Goal: Task Accomplishment & Management: Manage account settings

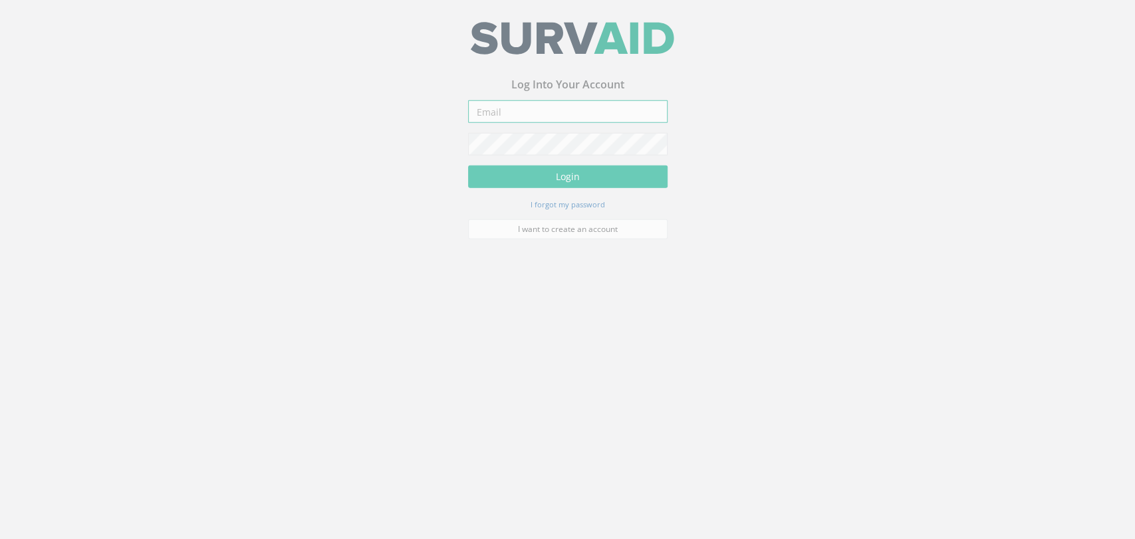
drag, startPoint x: 490, startPoint y: 118, endPoint x: 511, endPoint y: 121, distance: 20.8
click at [491, 118] on input "email" at bounding box center [567, 116] width 199 height 23
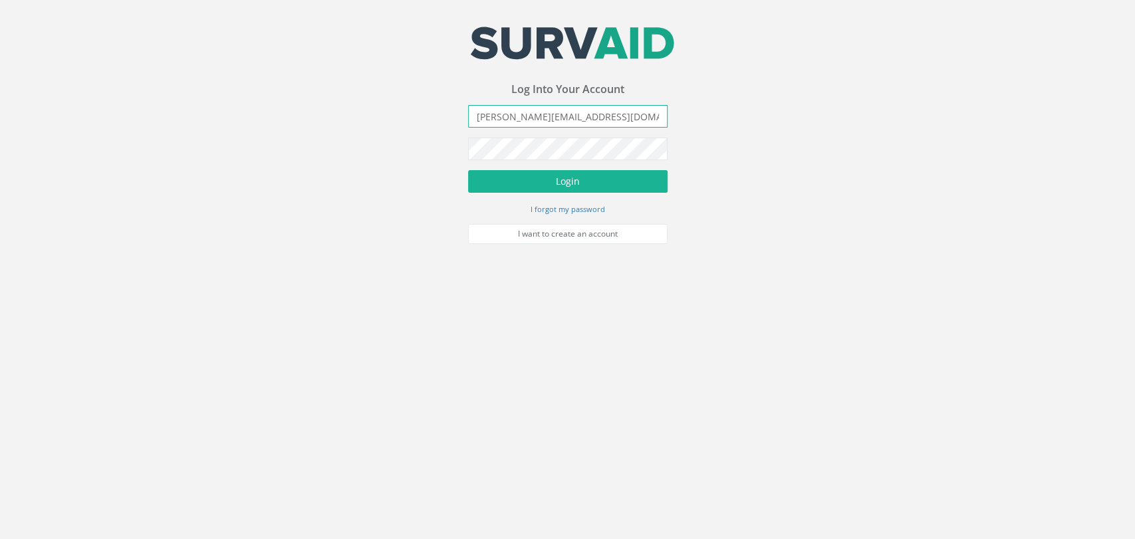
type input "[PERSON_NAME][EMAIL_ADDRESS][DOMAIN_NAME]"
click at [468, 170] on button "Login" at bounding box center [567, 181] width 199 height 23
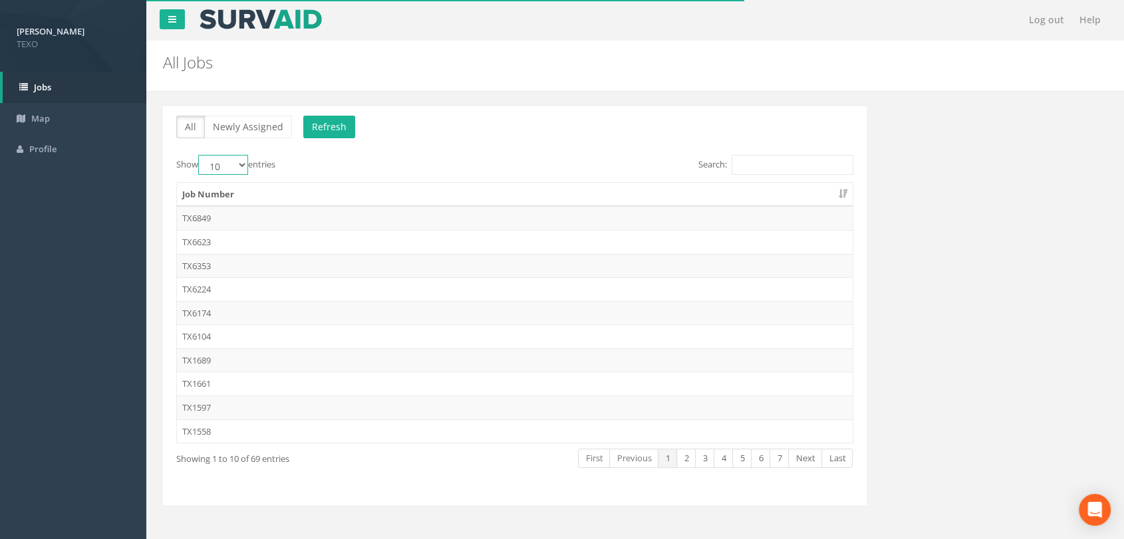
click at [224, 166] on select "10 25 50 100" at bounding box center [223, 165] width 50 height 20
select select "100"
click at [200, 155] on select "10 25 50 100" at bounding box center [223, 165] width 50 height 20
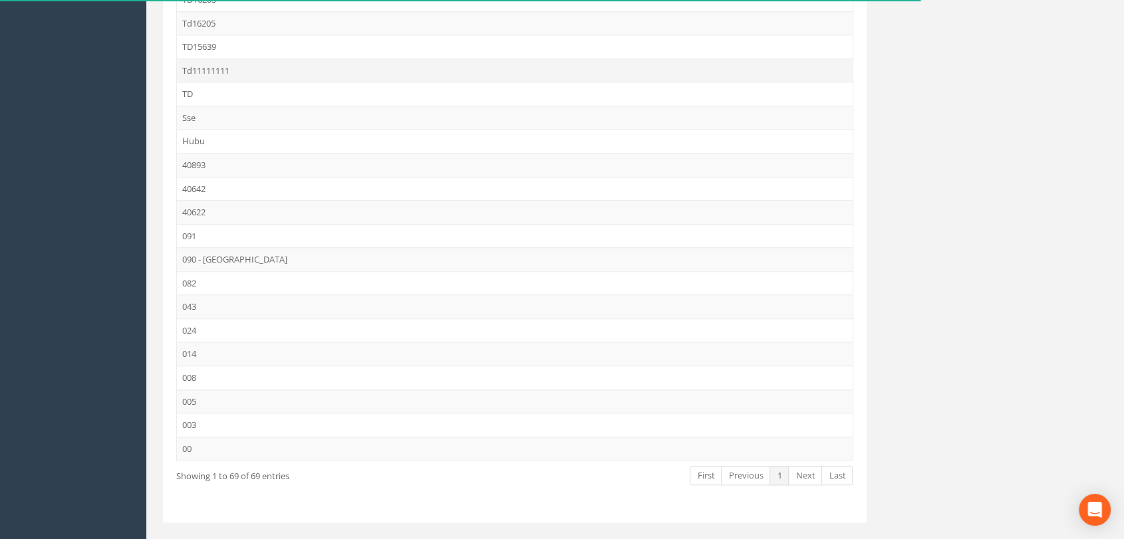
scroll to position [1378, 0]
click at [220, 368] on td "008" at bounding box center [515, 377] width 676 height 24
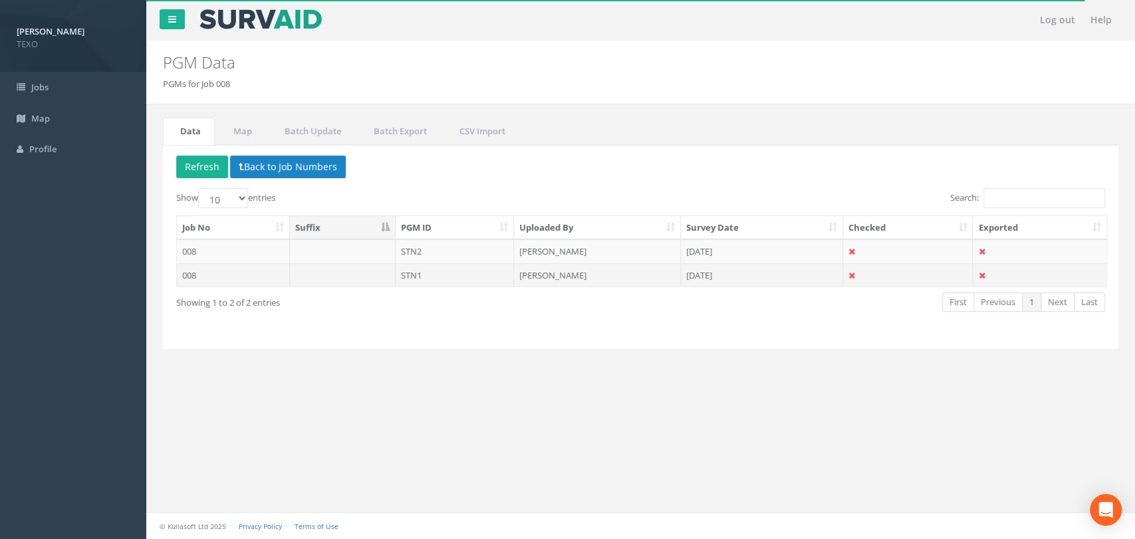
click at [368, 281] on td at bounding box center [343, 275] width 106 height 24
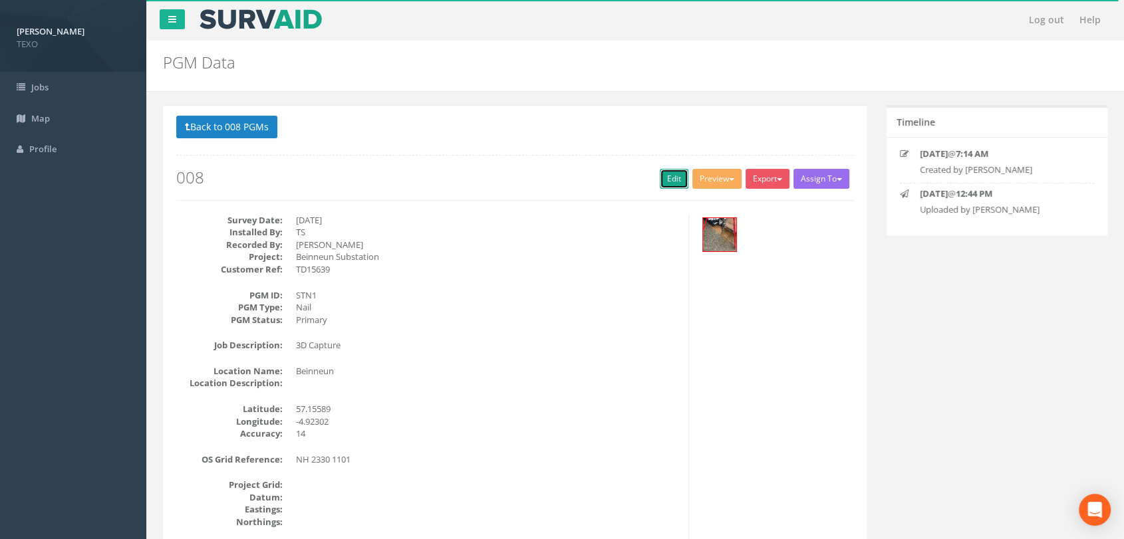
click at [670, 184] on link "Edit" at bounding box center [674, 179] width 29 height 20
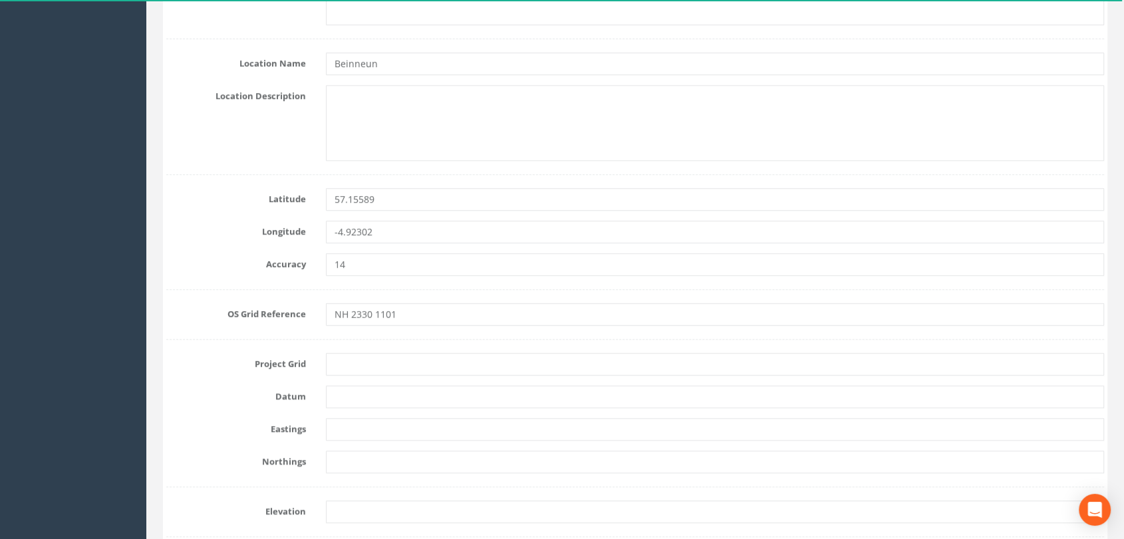
scroll to position [690, 0]
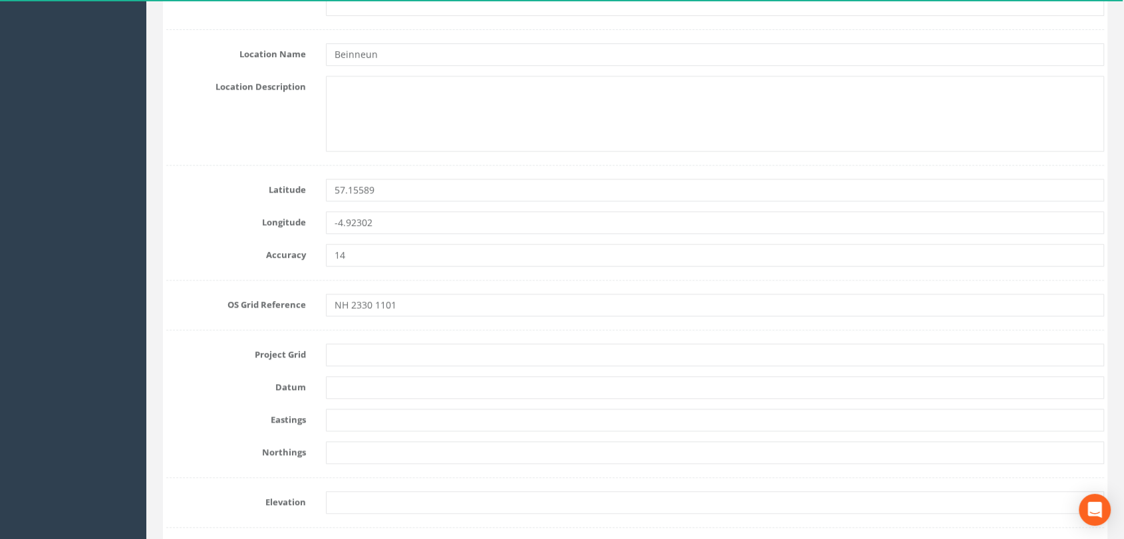
click at [330, 404] on form "Cancel Save Delete Job Number 008 Job Number Suffix Survey Date [DATE] Installe…" at bounding box center [635, 488] width 938 height 2027
click at [345, 417] on input "text" at bounding box center [715, 420] width 778 height 23
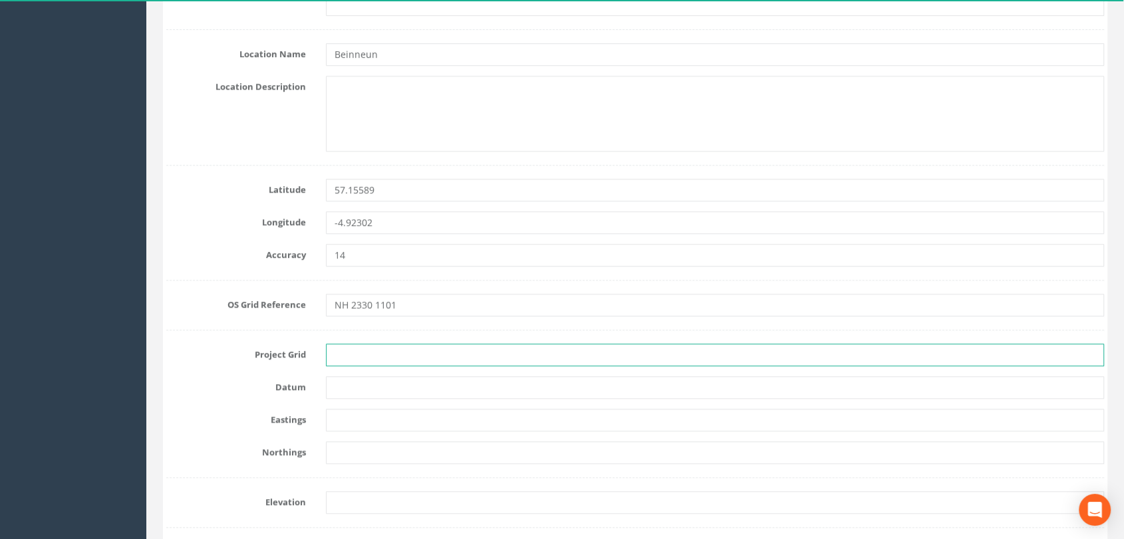
click at [364, 360] on input "text" at bounding box center [715, 355] width 778 height 23
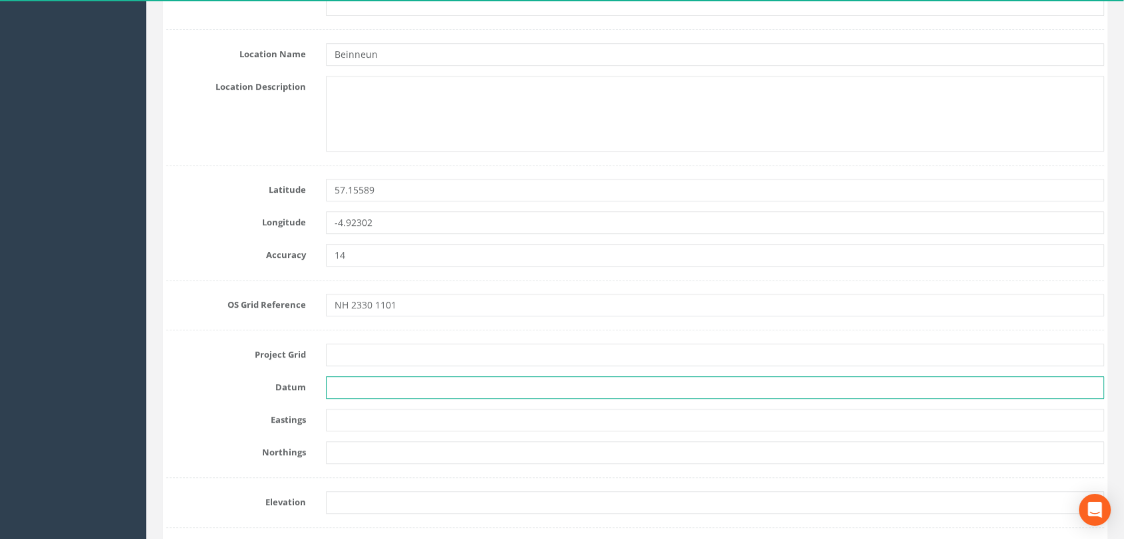
click at [345, 394] on input "text" at bounding box center [715, 387] width 778 height 23
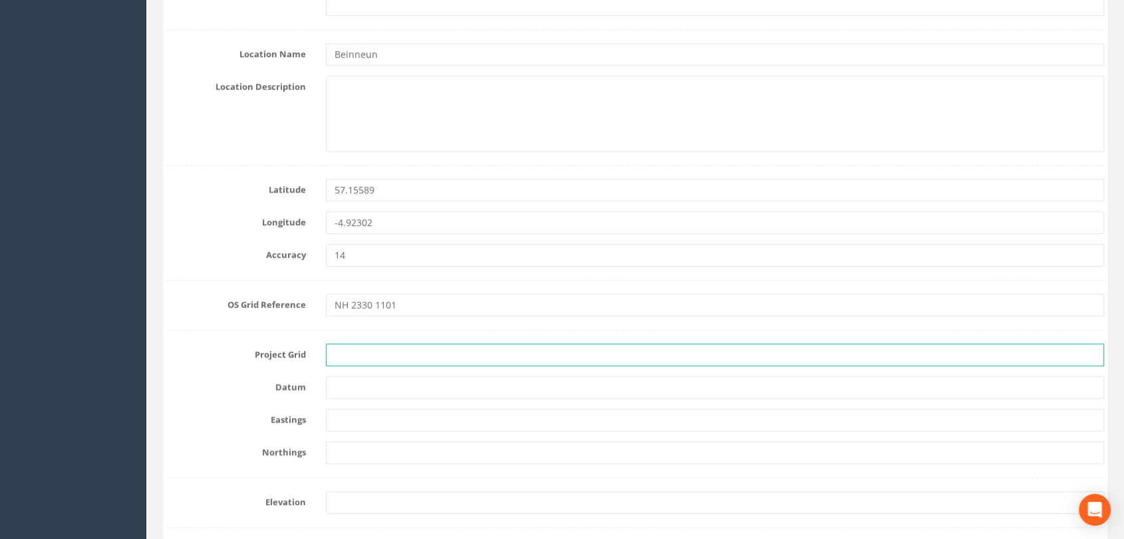
click at [369, 363] on input "text" at bounding box center [715, 355] width 778 height 23
type input "OSGB"
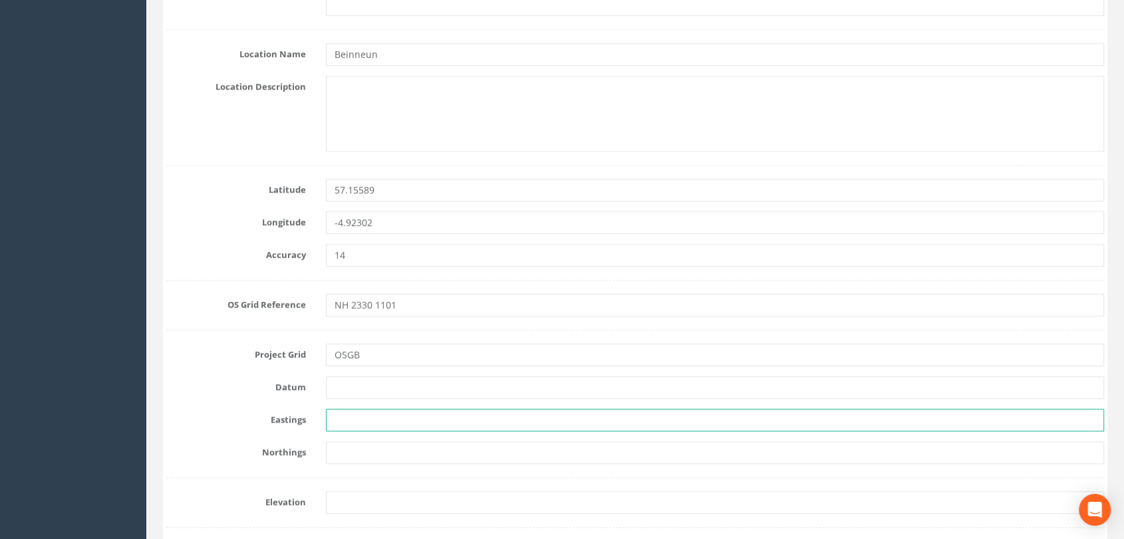
click at [350, 418] on input "text" at bounding box center [715, 420] width 778 height 23
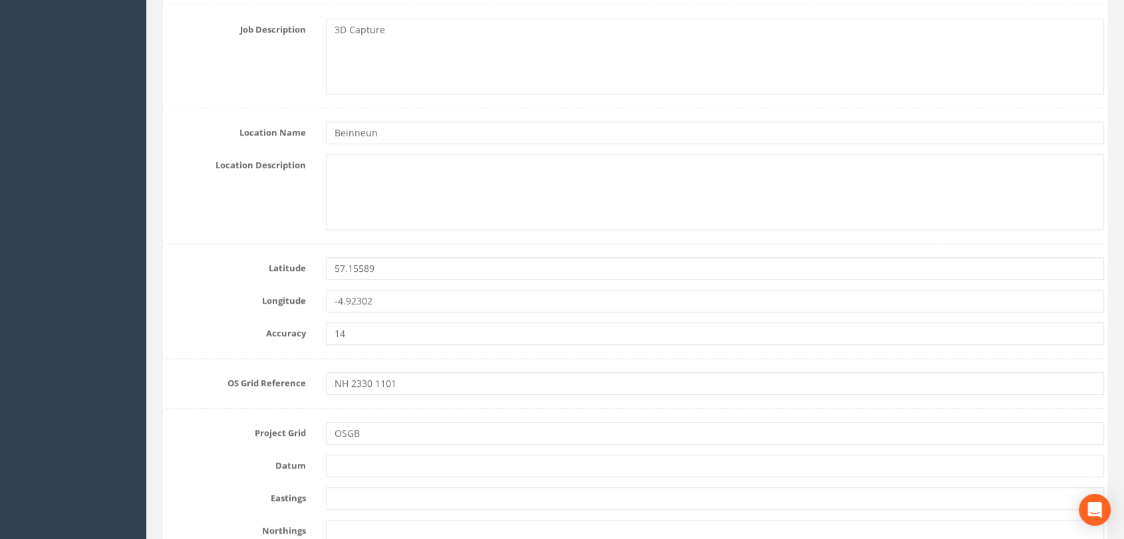
scroll to position [787, 0]
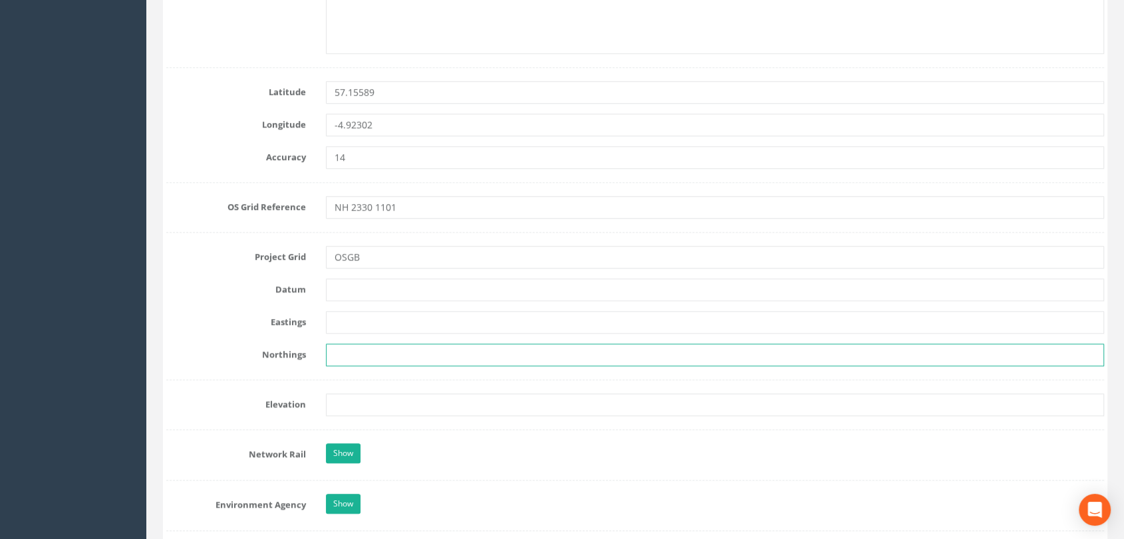
click at [346, 350] on input "text" at bounding box center [715, 355] width 778 height 23
paste input "810971.953"
type input "810971.953"
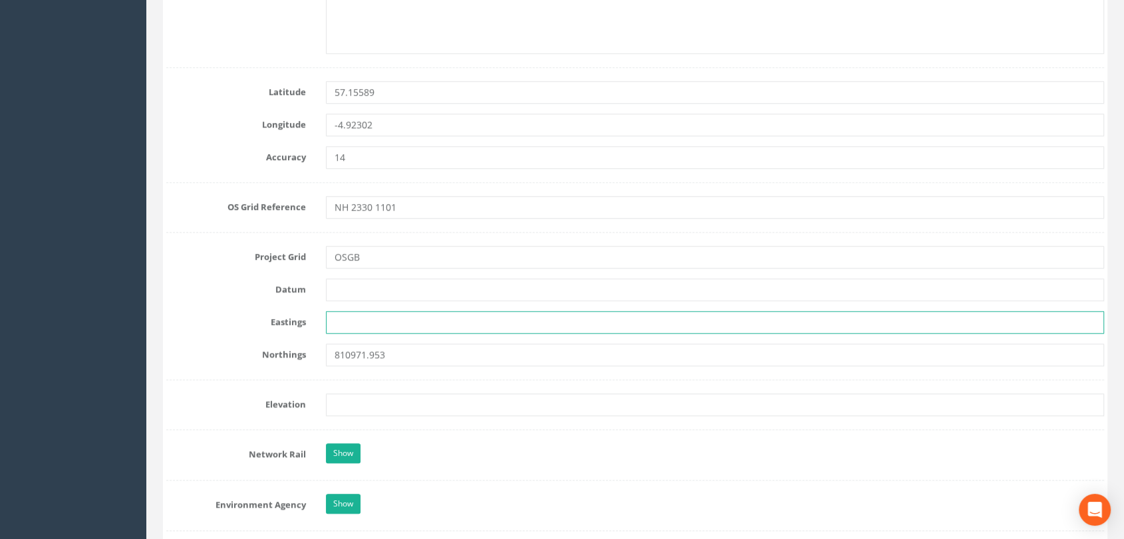
click at [353, 329] on input "text" at bounding box center [715, 322] width 778 height 23
paste input "223306.278"
type input "223306.278"
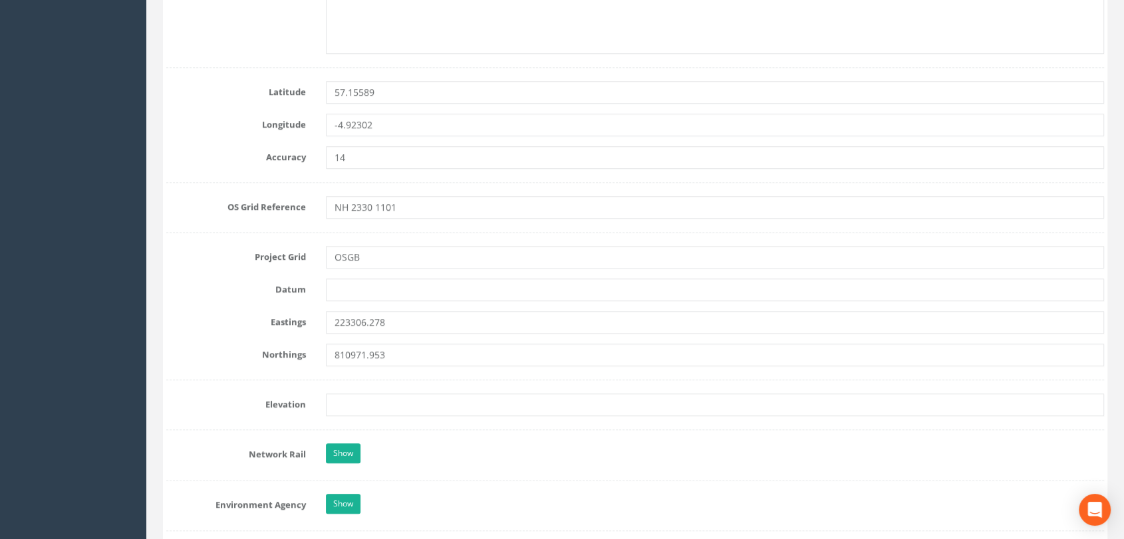
drag, startPoint x: 372, startPoint y: 303, endPoint x: 380, endPoint y: 299, distance: 9.3
click at [372, 303] on form "Cancel Save Delete Job Number 008 Job Number Suffix Survey Date [DATE] Installe…" at bounding box center [635, 390] width 938 height 2027
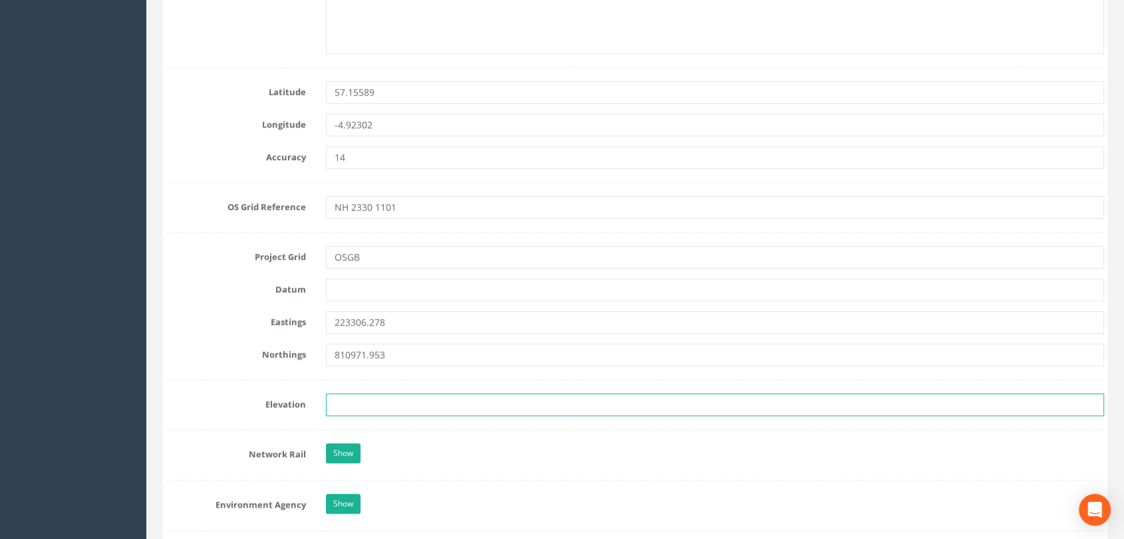
click at [344, 404] on input "text" at bounding box center [715, 405] width 778 height 23
paste input "139.844"
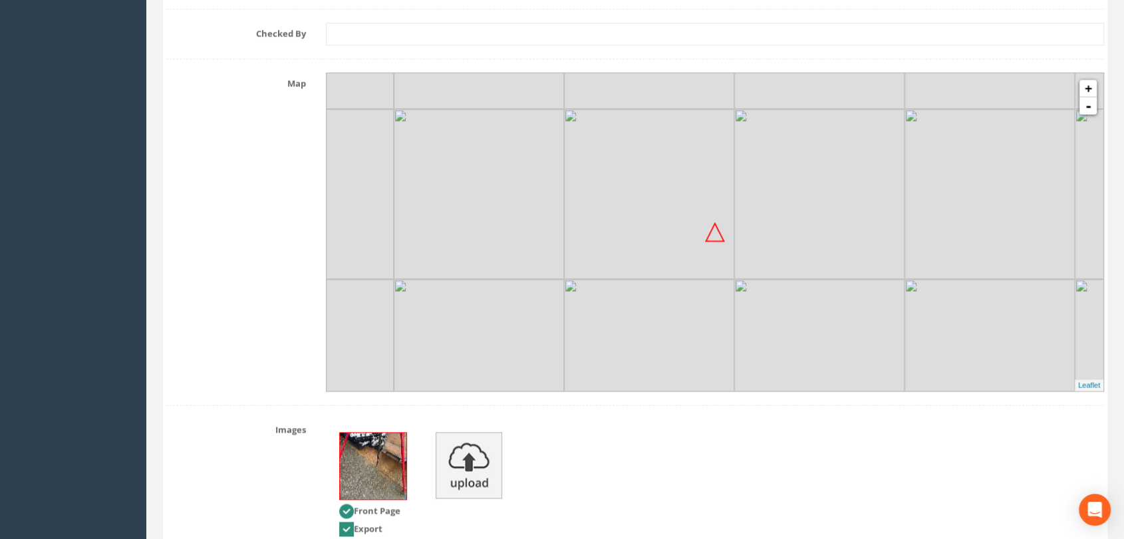
scroll to position [1716, 0]
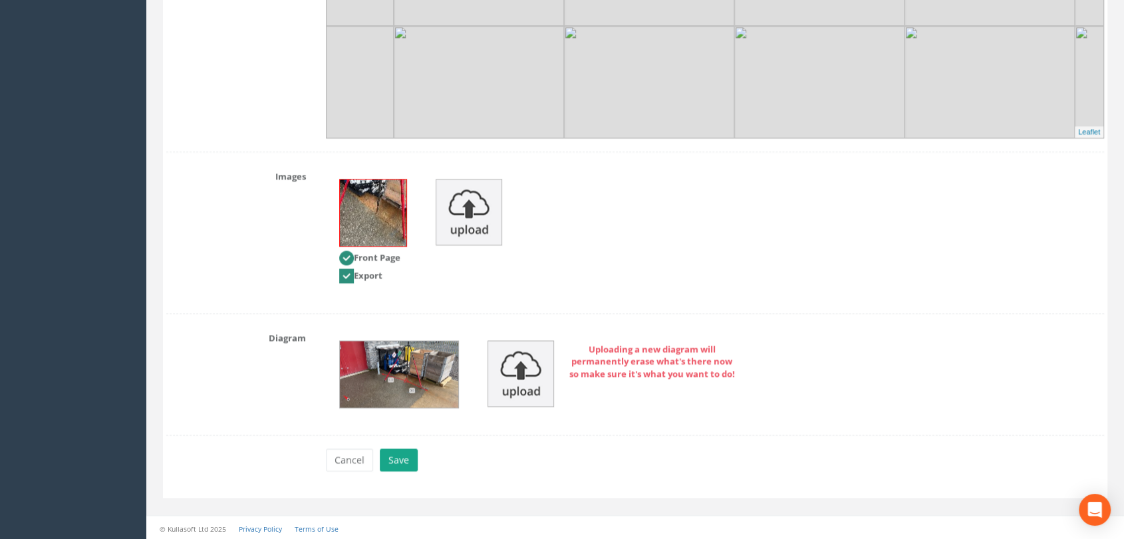
type input "139.844"
click at [400, 455] on button "Save" at bounding box center [399, 460] width 38 height 23
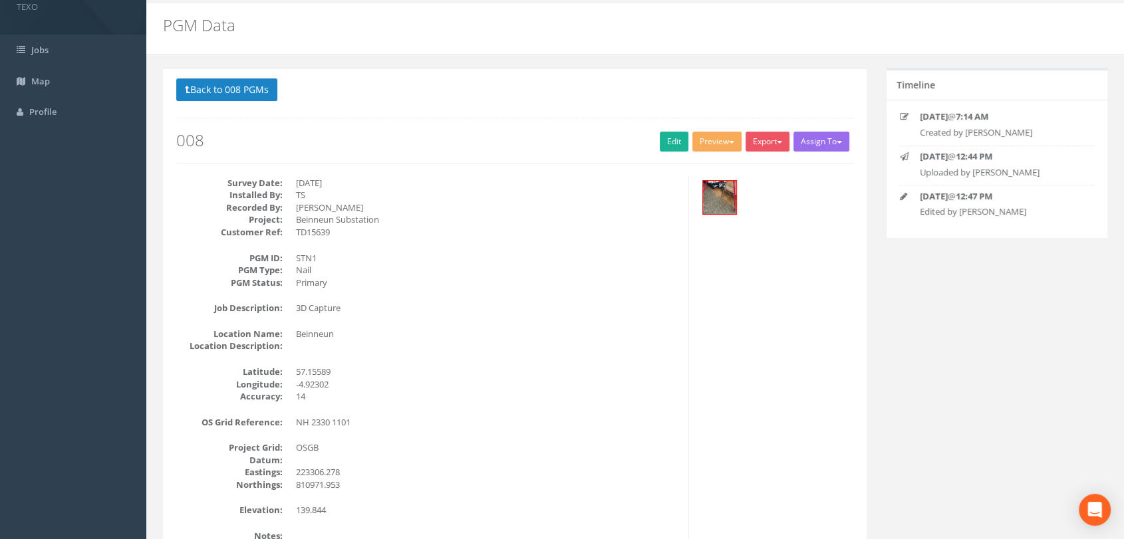
scroll to position [0, 0]
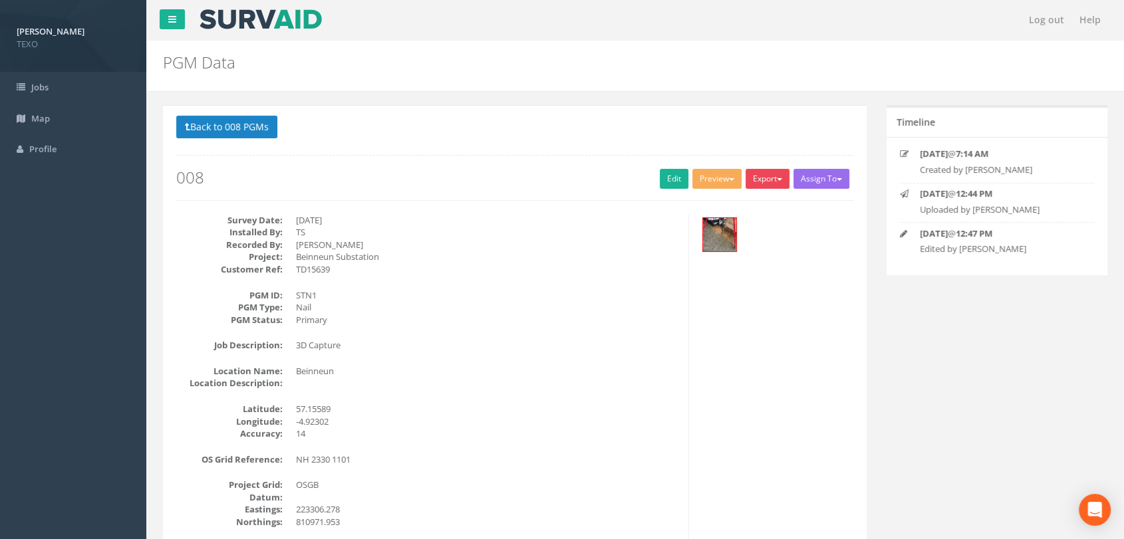
click at [777, 186] on button "Export" at bounding box center [767, 179] width 44 height 20
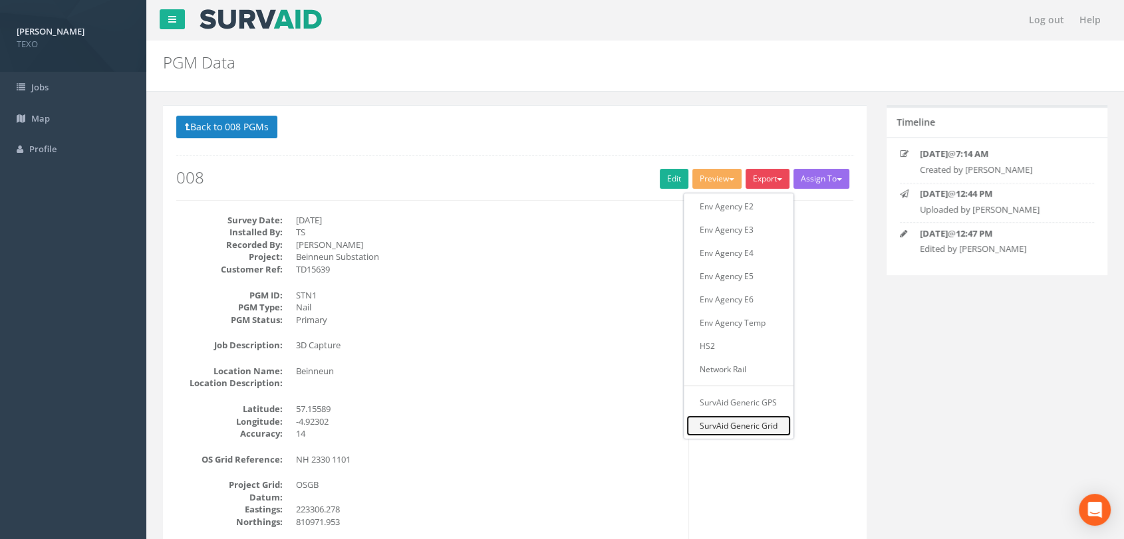
click at [759, 427] on link "SurvAid Generic Grid" at bounding box center [738, 426] width 104 height 21
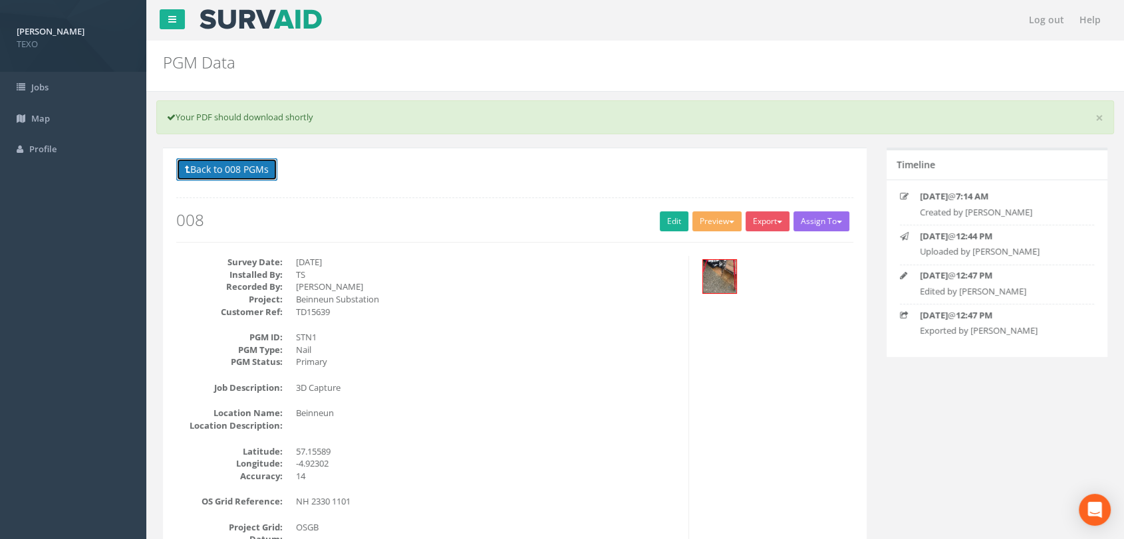
click at [235, 165] on button "Back to 008 PGMs" at bounding box center [226, 169] width 101 height 23
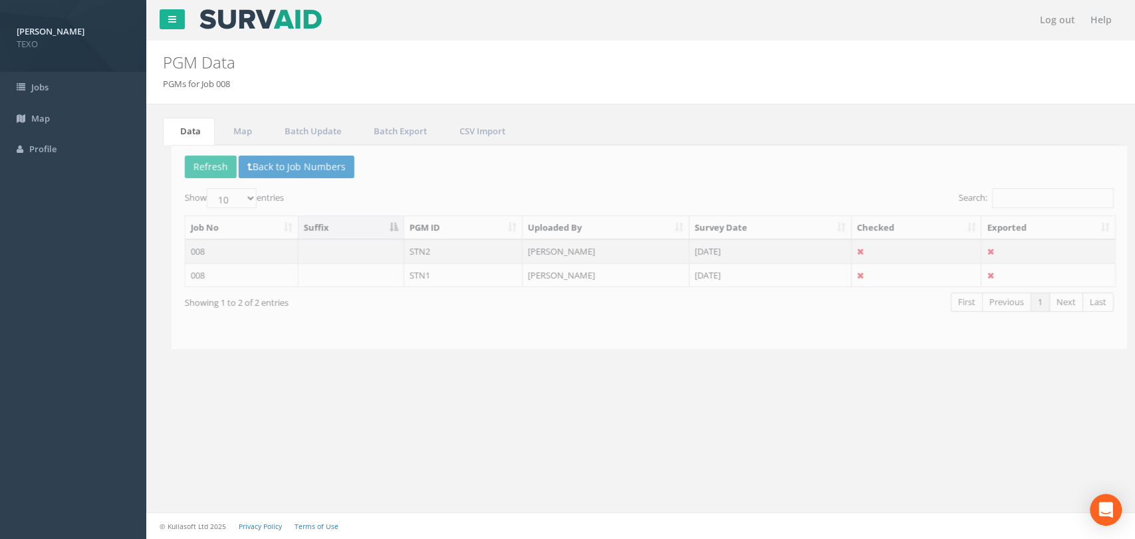
click at [434, 246] on td "STN2" at bounding box center [455, 251] width 119 height 24
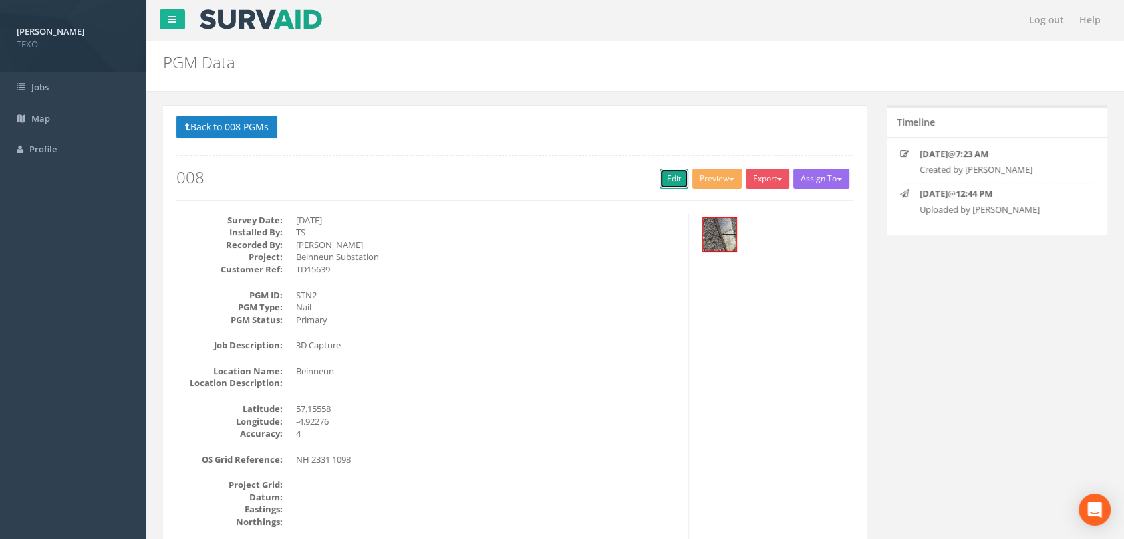
click at [676, 181] on link "Edit" at bounding box center [674, 179] width 29 height 20
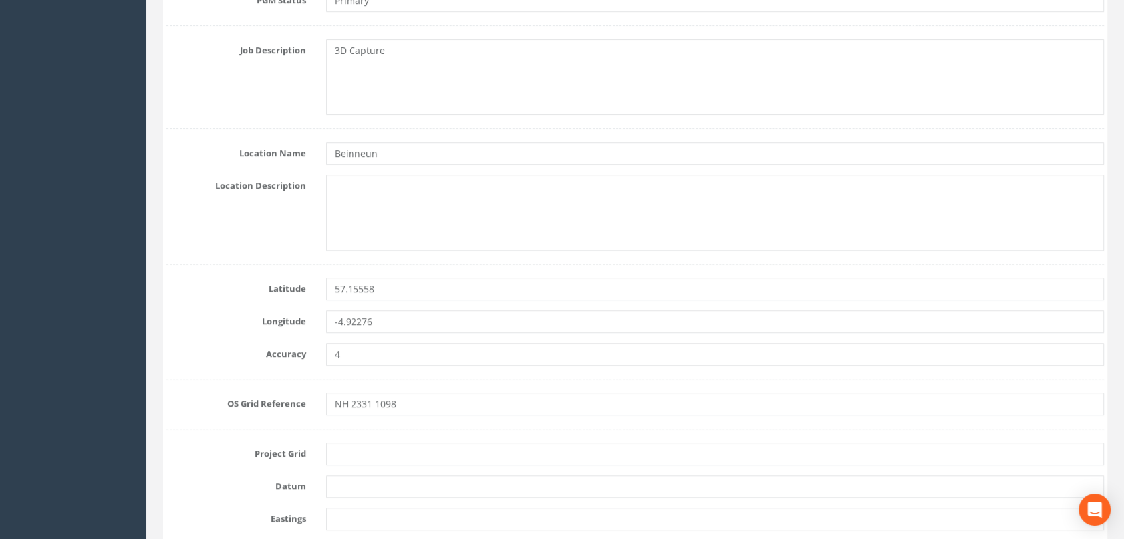
scroll to position [787, 0]
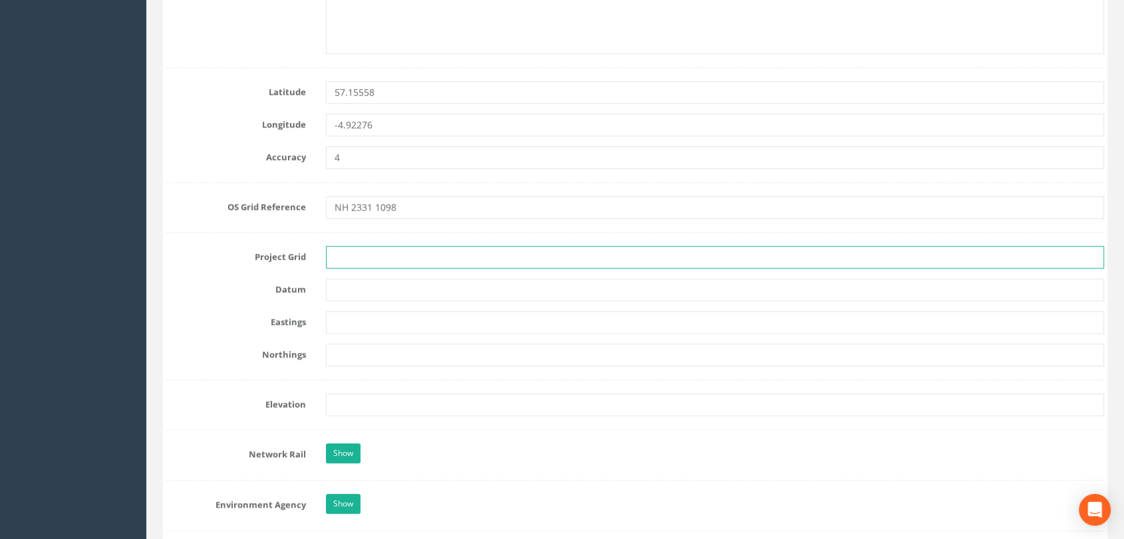
drag, startPoint x: 348, startPoint y: 254, endPoint x: 370, endPoint y: 255, distance: 21.3
click at [349, 254] on input "text" at bounding box center [715, 257] width 778 height 23
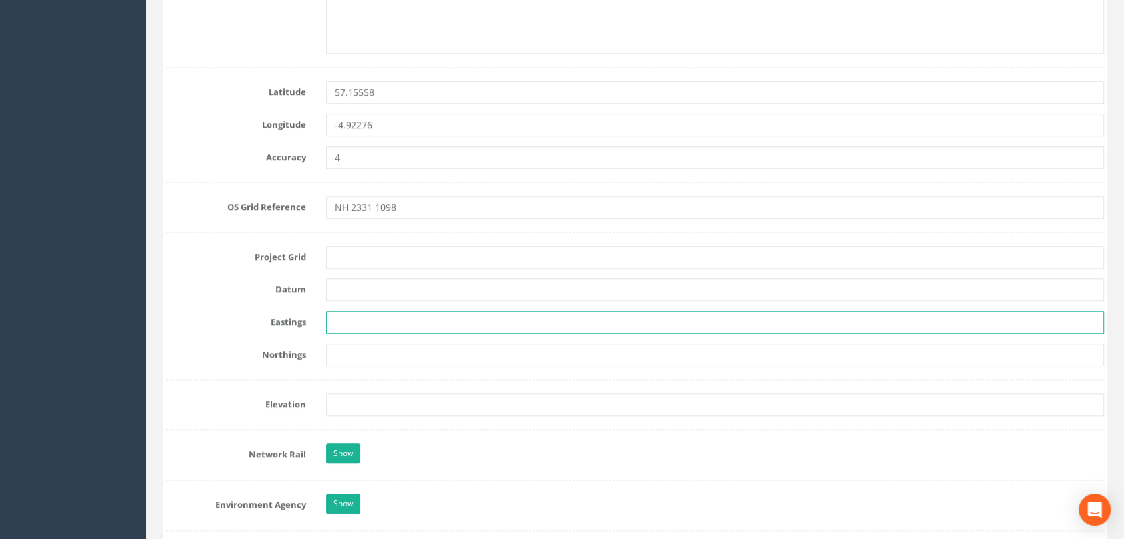
drag, startPoint x: 356, startPoint y: 328, endPoint x: 374, endPoint y: 325, distance: 17.6
click at [356, 329] on input "text" at bounding box center [715, 322] width 778 height 23
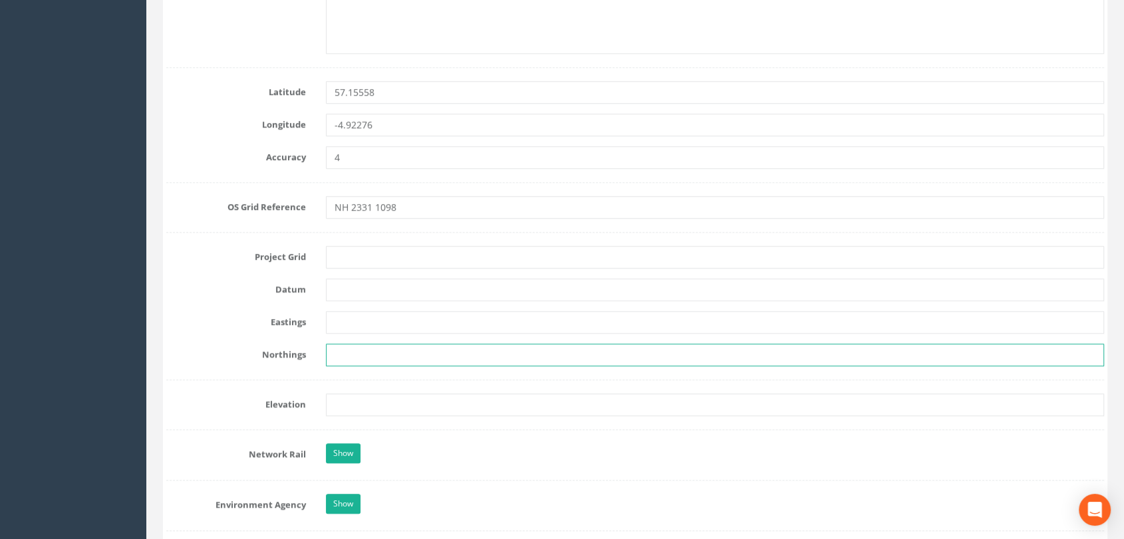
click at [327, 354] on input "text" at bounding box center [715, 355] width 778 height 23
paste input "810982.137"
type input "810982.137"
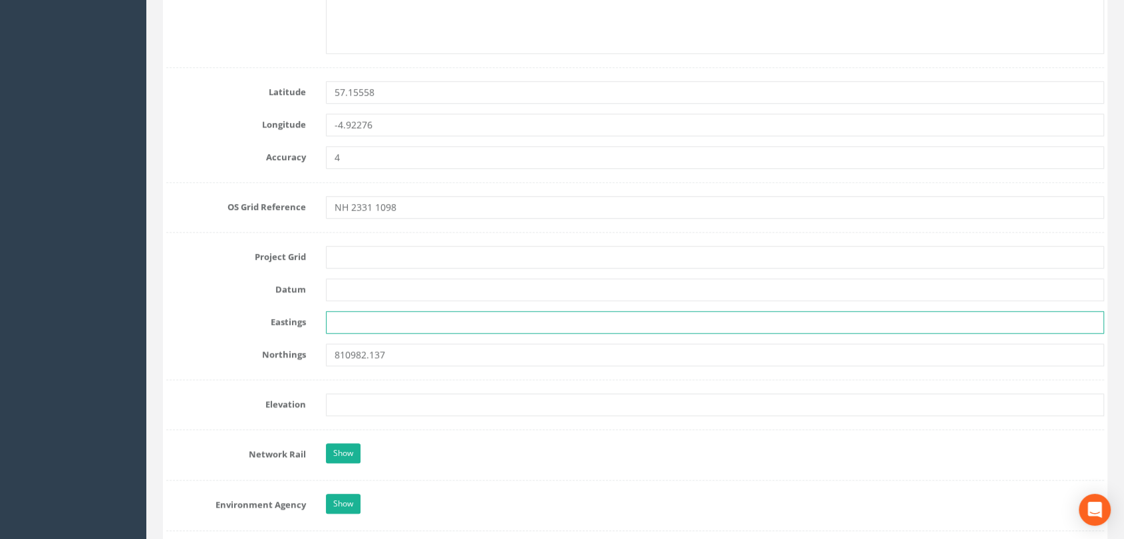
click at [368, 328] on input "text" at bounding box center [715, 322] width 778 height 23
paste input "223319.247"
type input "223319.247"
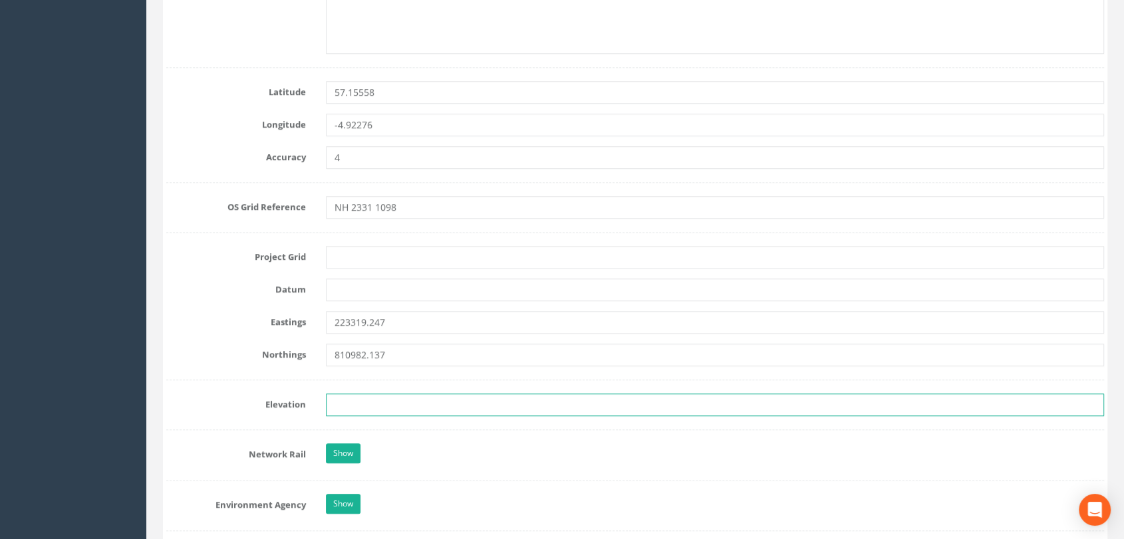
click at [353, 398] on input "text" at bounding box center [715, 405] width 778 height 23
paste input "139.774"
type input "139.774"
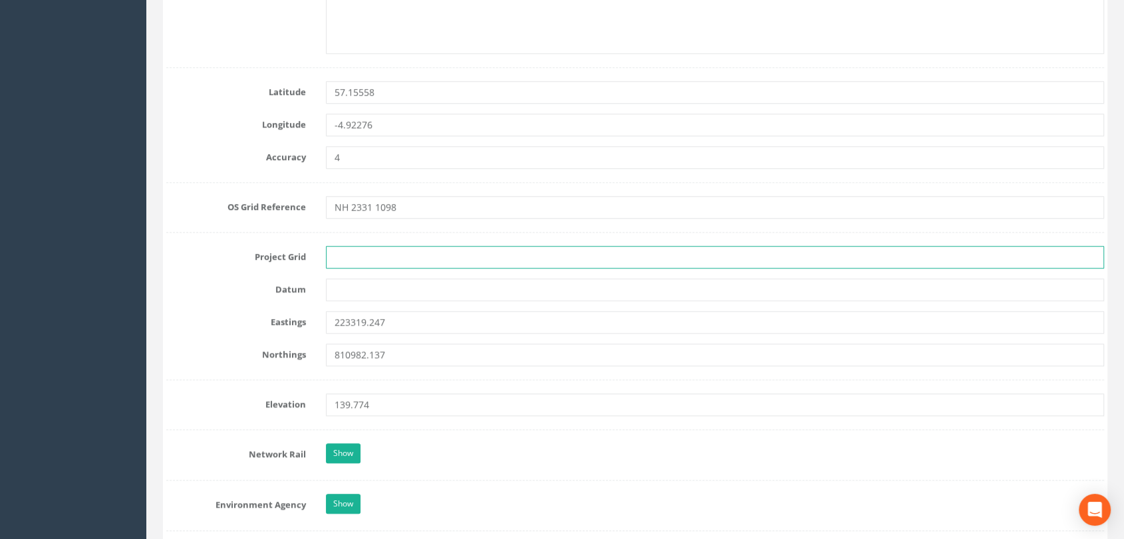
click at [356, 257] on input "text" at bounding box center [715, 257] width 778 height 23
type input "OSGB"
click at [505, 453] on div "Show" at bounding box center [715, 455] width 798 height 23
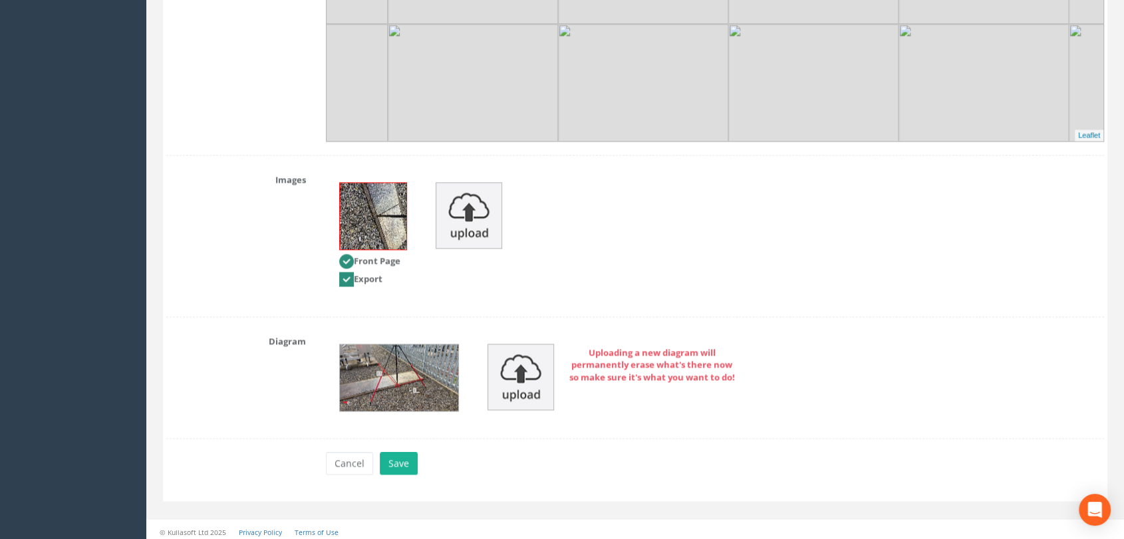
scroll to position [1716, 0]
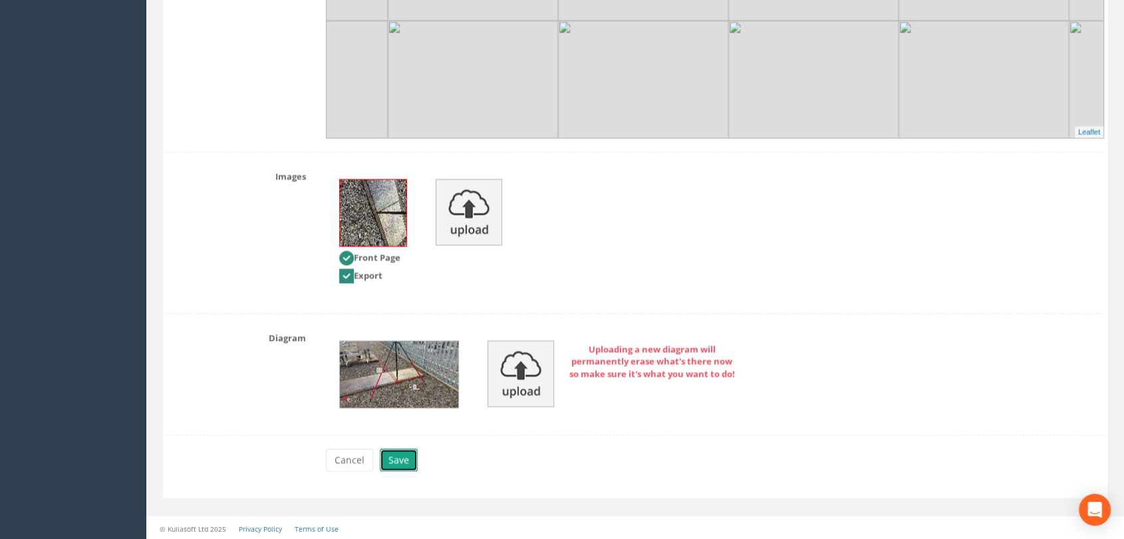
click at [403, 463] on button "Save" at bounding box center [399, 460] width 38 height 23
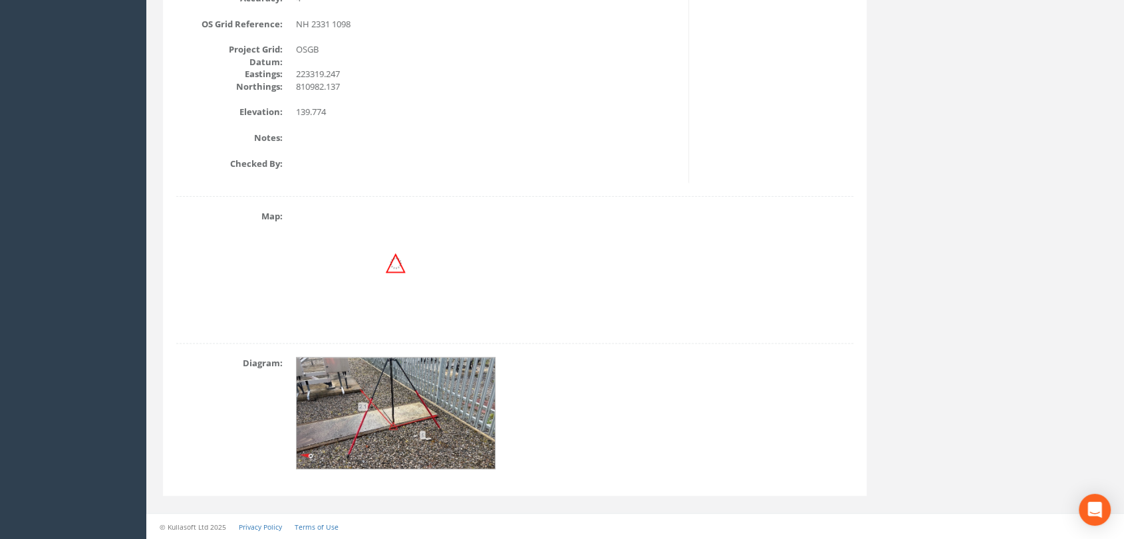
scroll to position [0, 0]
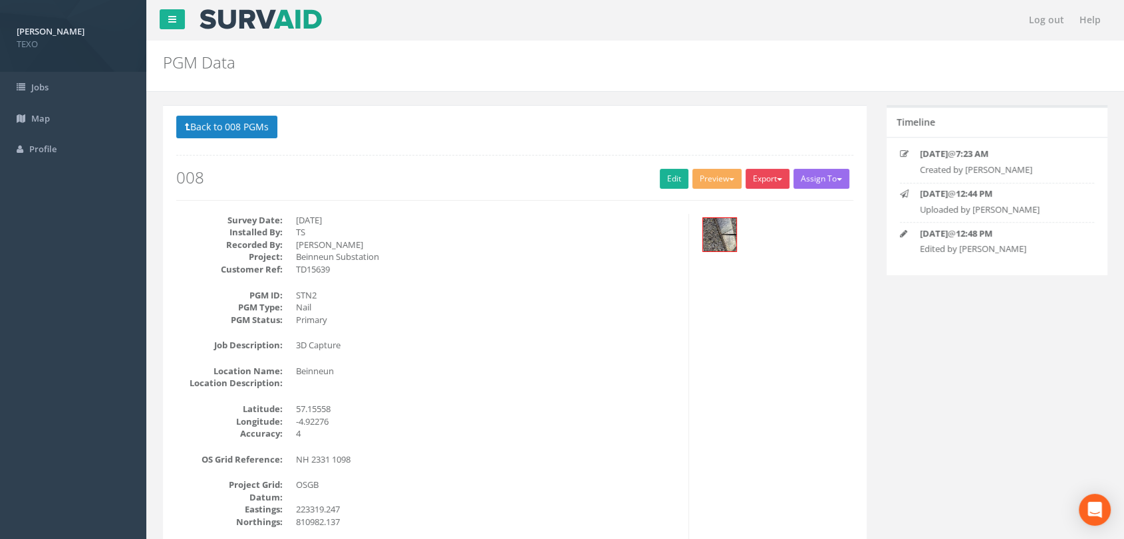
click at [773, 183] on button "Export" at bounding box center [767, 179] width 44 height 20
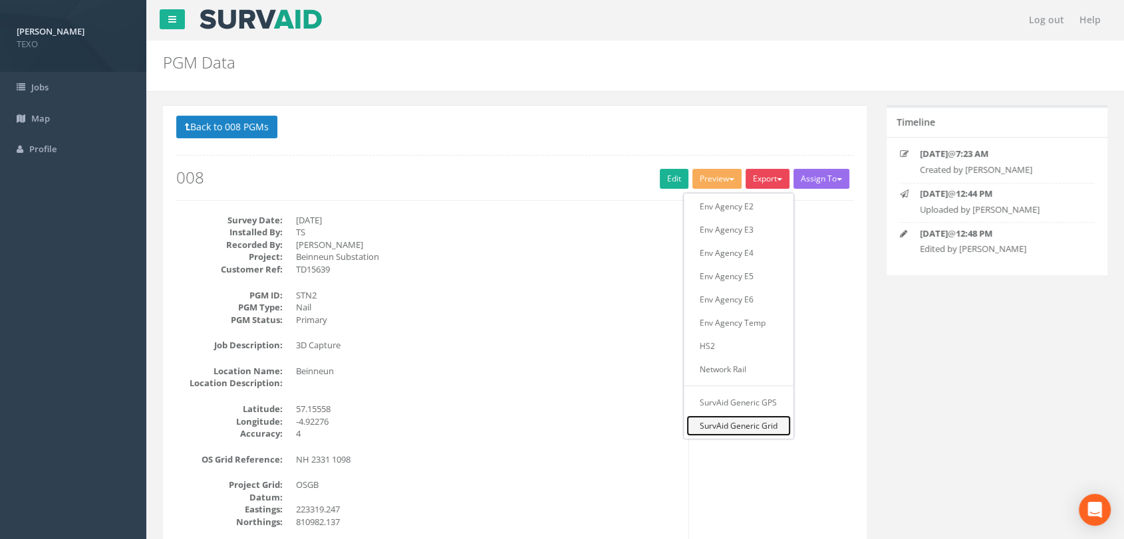
click at [738, 422] on link "SurvAid Generic Grid" at bounding box center [738, 426] width 104 height 21
